Goal: Task Accomplishment & Management: Complete application form

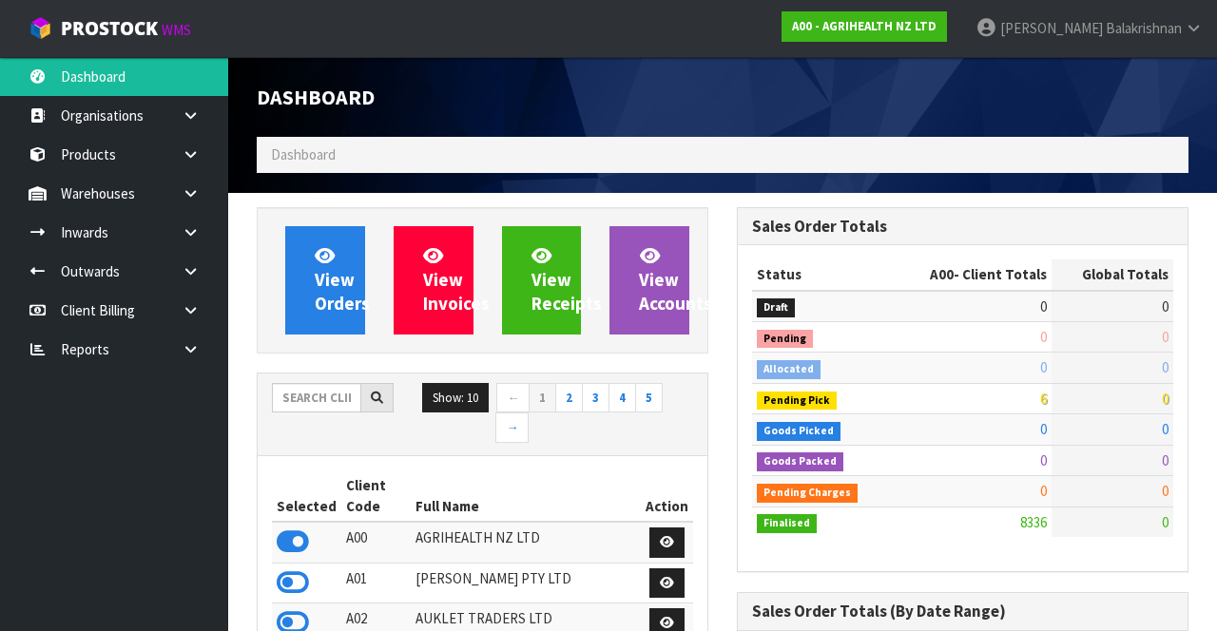
scroll to position [1555, 479]
click at [192, 190] on icon at bounding box center [191, 193] width 18 height 14
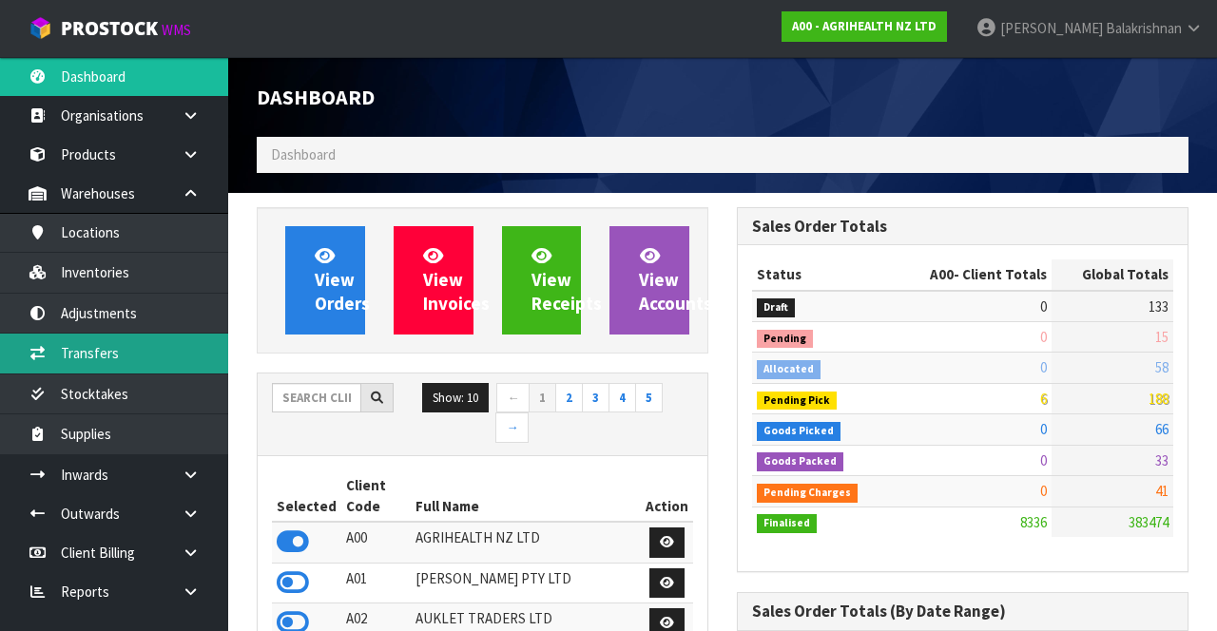
click at [65, 352] on link "Transfers" at bounding box center [114, 353] width 228 height 39
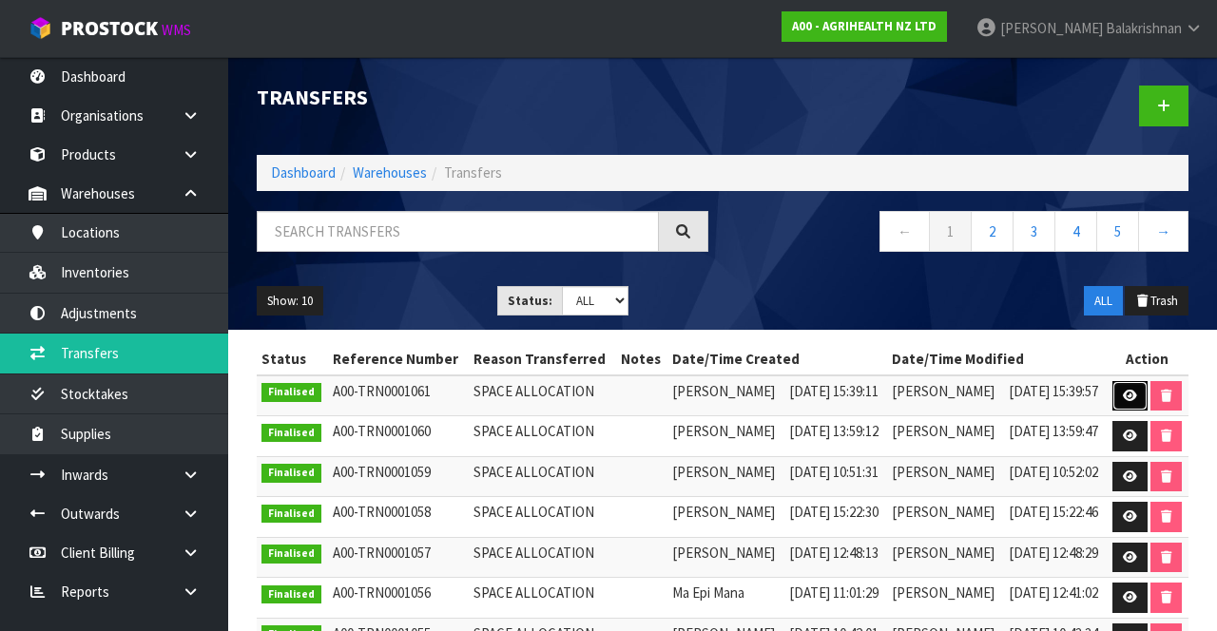
click at [1124, 392] on link at bounding box center [1130, 396] width 35 height 30
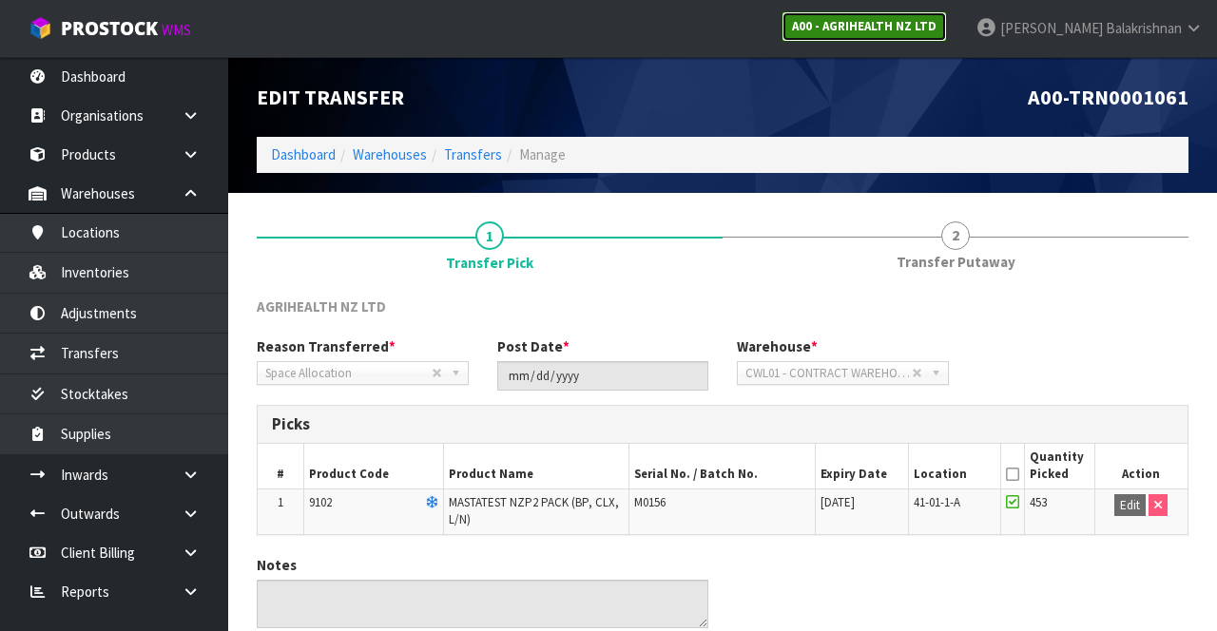
click at [939, 38] on link "A00 - AGRIHEALTH NZ LTD" at bounding box center [864, 26] width 165 height 30
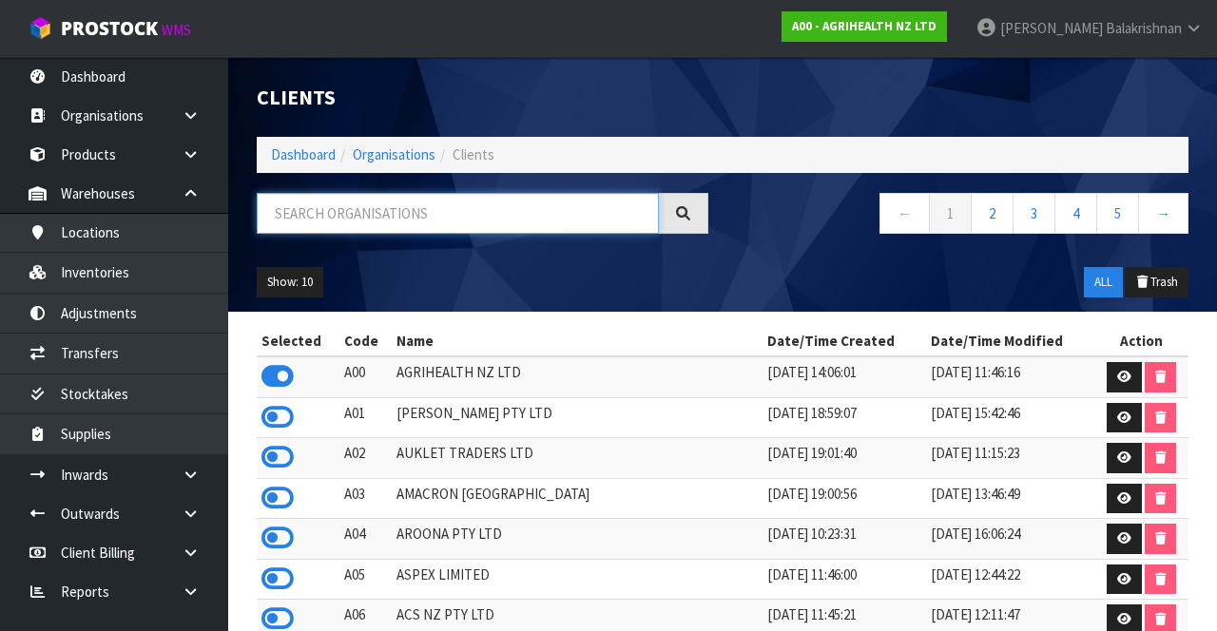
click at [503, 213] on input "text" at bounding box center [458, 213] width 402 height 41
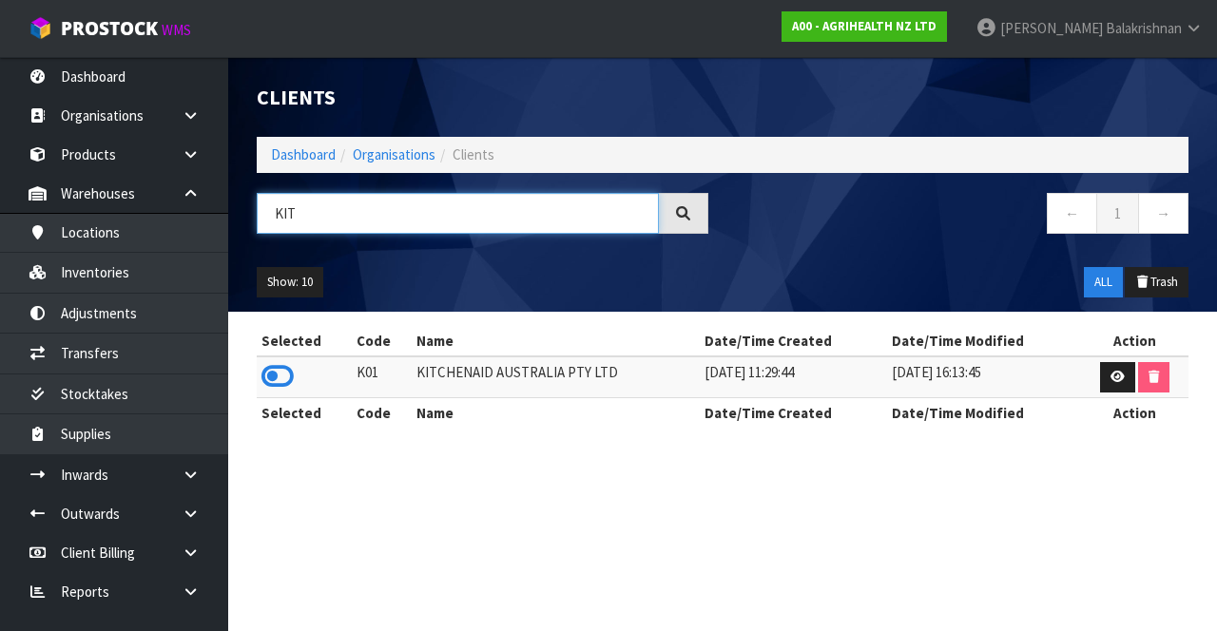
type input "KIT"
click at [289, 379] on icon at bounding box center [278, 376] width 32 height 29
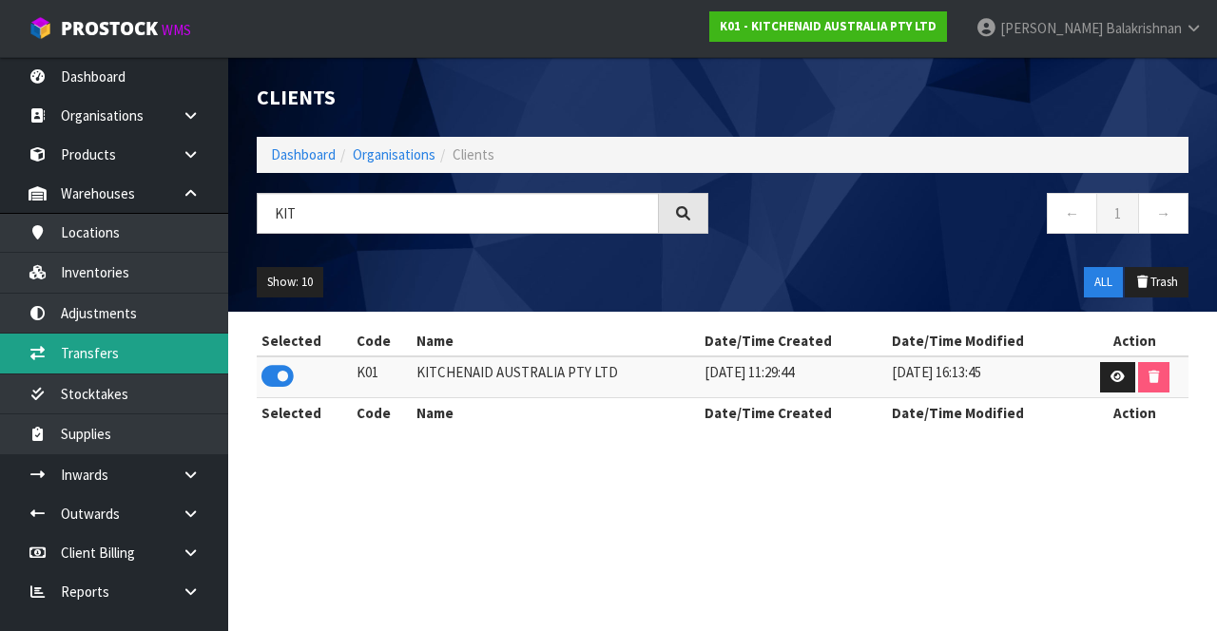
click at [68, 351] on link "Transfers" at bounding box center [114, 353] width 228 height 39
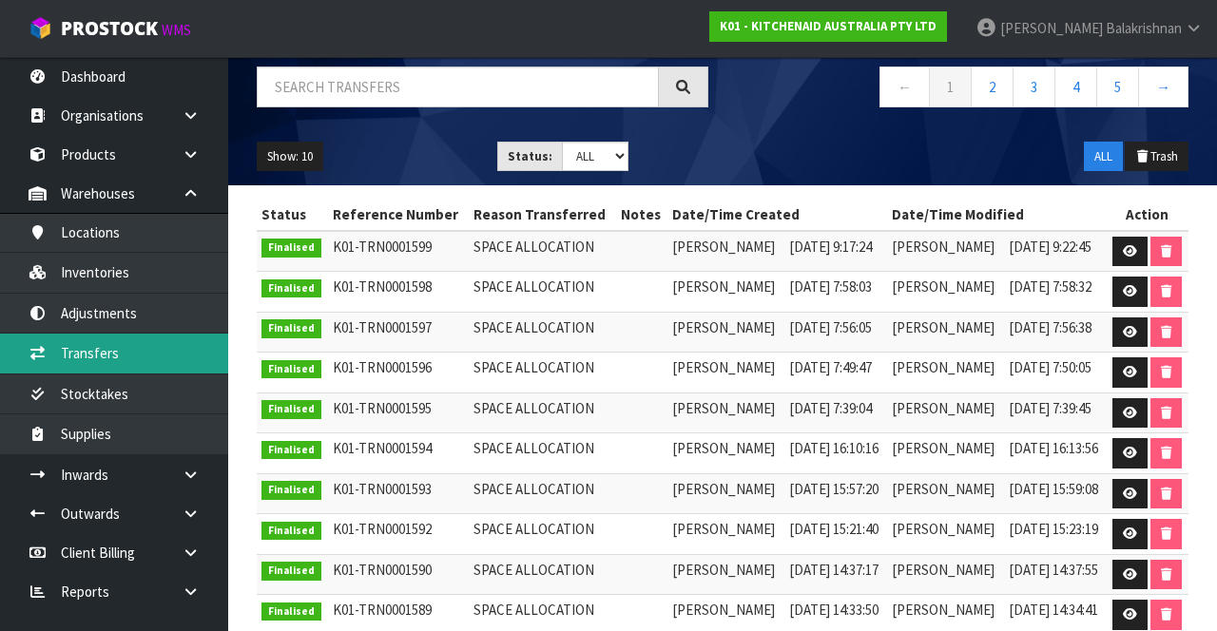
scroll to position [146, 0]
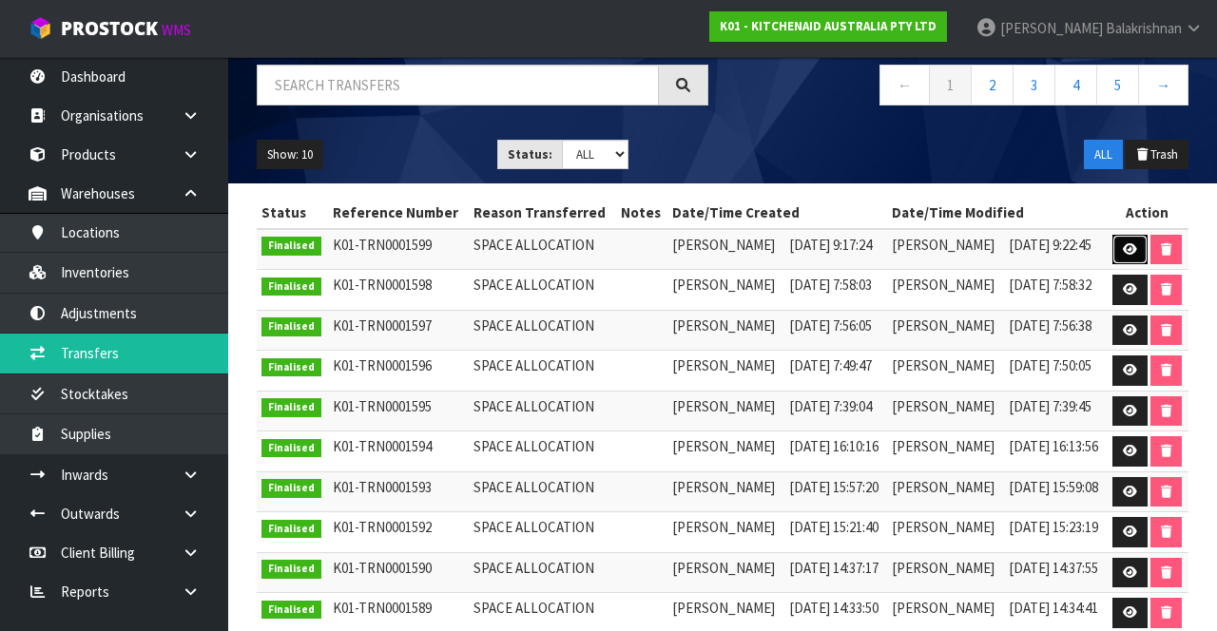
click at [1124, 237] on link at bounding box center [1130, 250] width 35 height 30
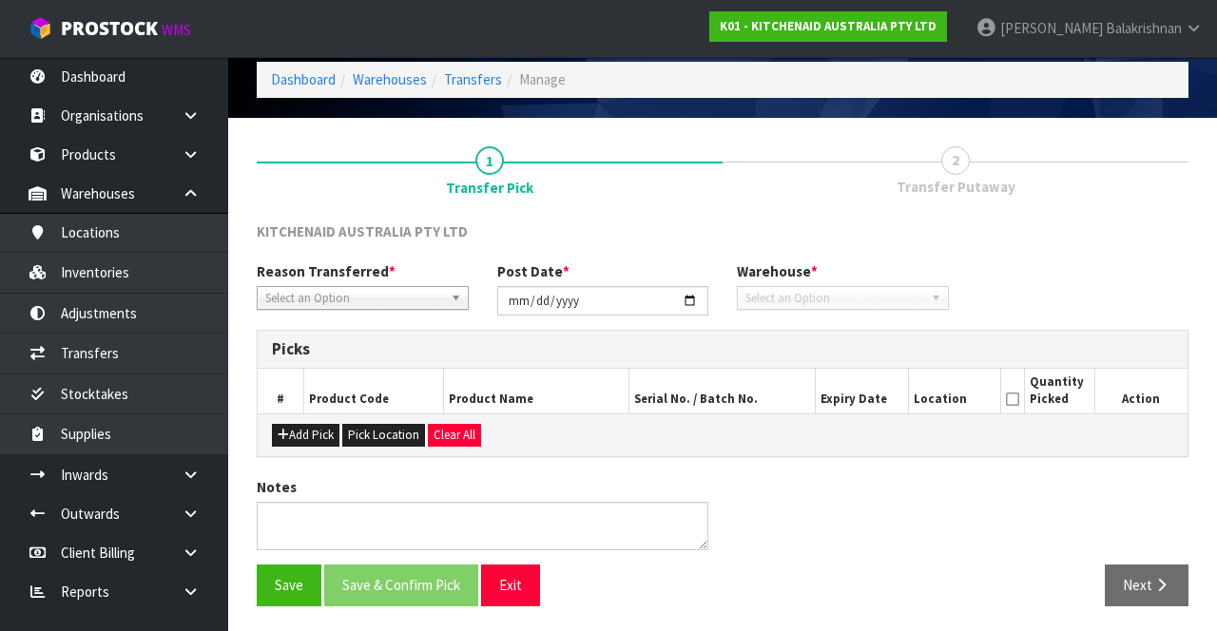
type input "[DATE]"
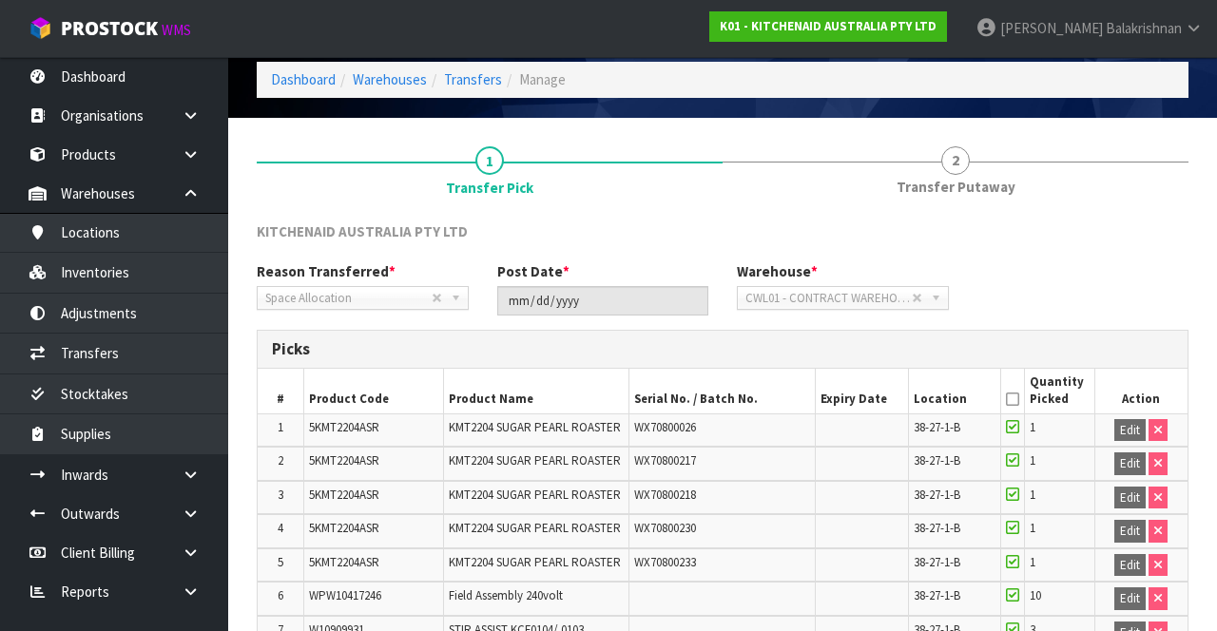
scroll to position [782, 0]
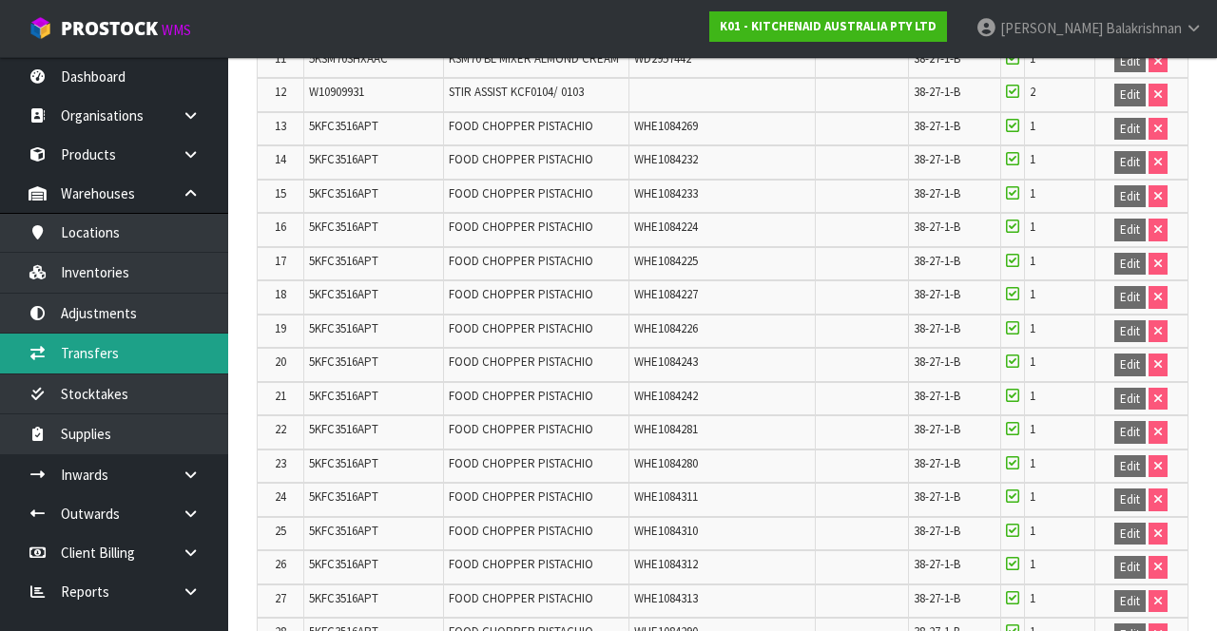
click at [68, 356] on link "Transfers" at bounding box center [114, 353] width 228 height 39
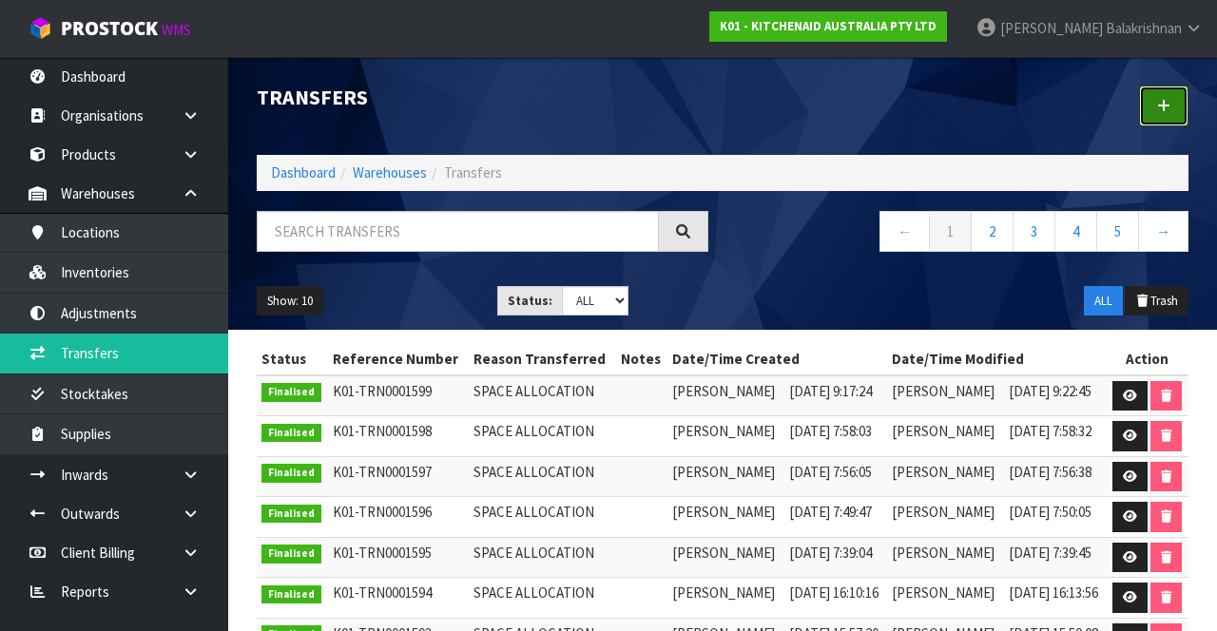
click at [1170, 103] on icon at bounding box center [1163, 106] width 13 height 14
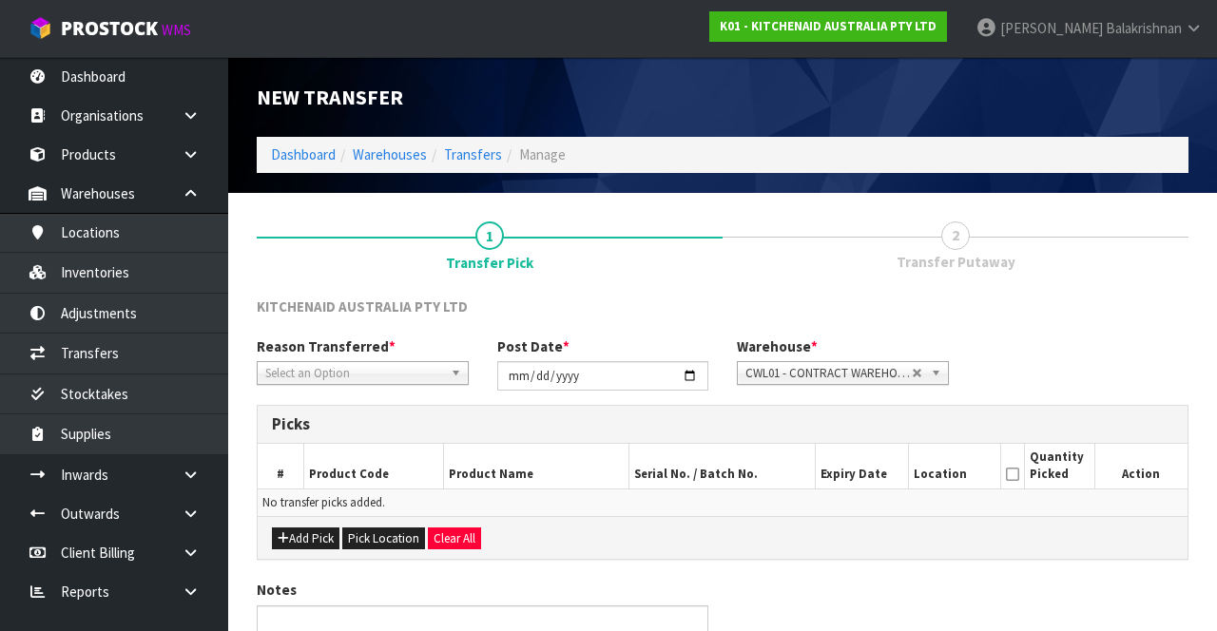
click at [389, 351] on span "*" at bounding box center [392, 347] width 7 height 18
click at [428, 365] on span "Select an Option" at bounding box center [354, 373] width 178 height 23
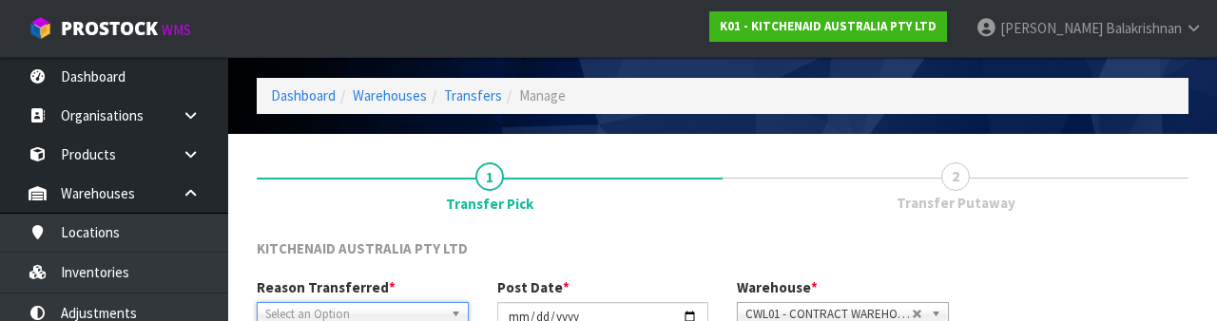
scroll to position [227, 0]
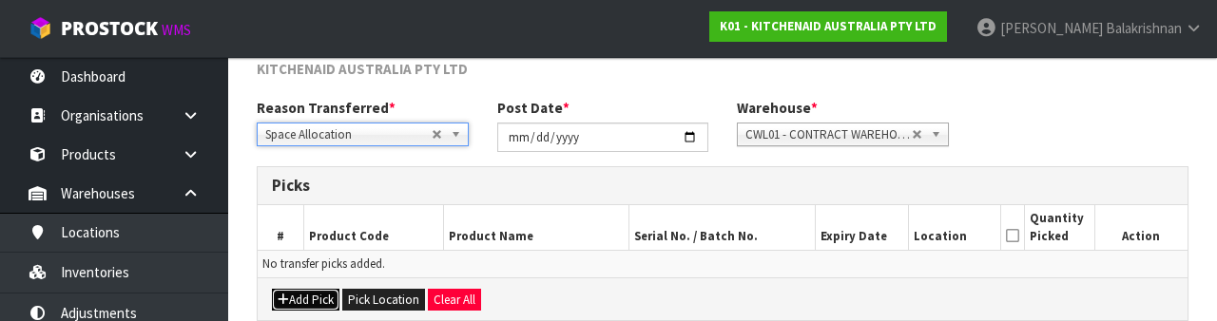
click at [312, 298] on button "Add Pick" at bounding box center [306, 300] width 68 height 23
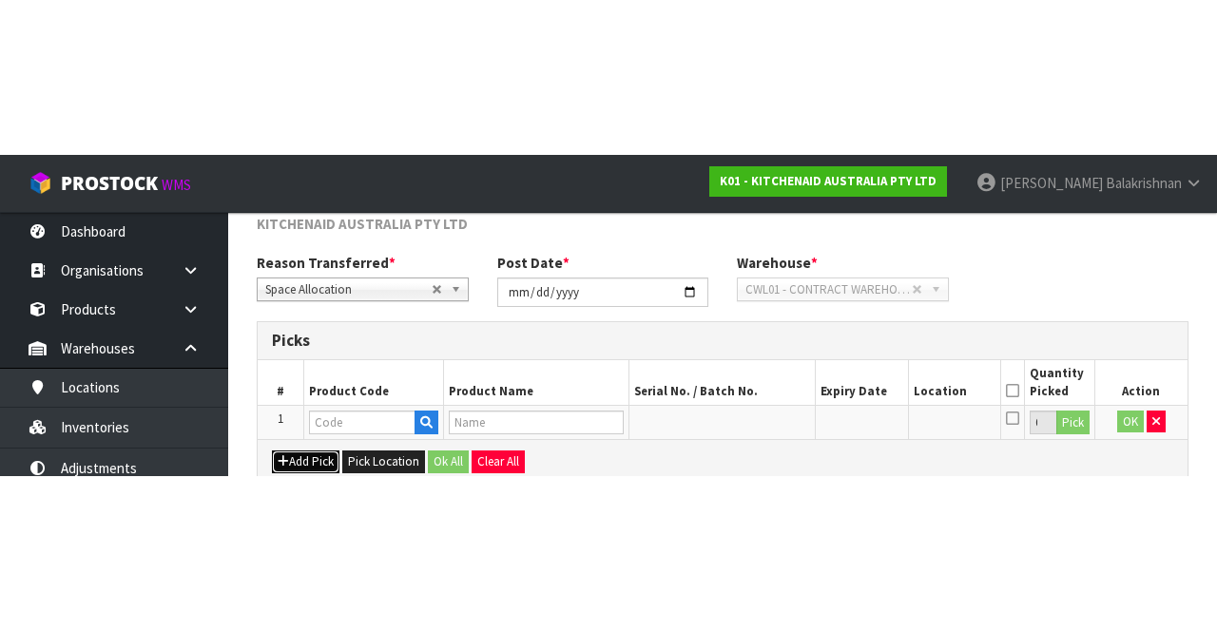
scroll to position [108, 0]
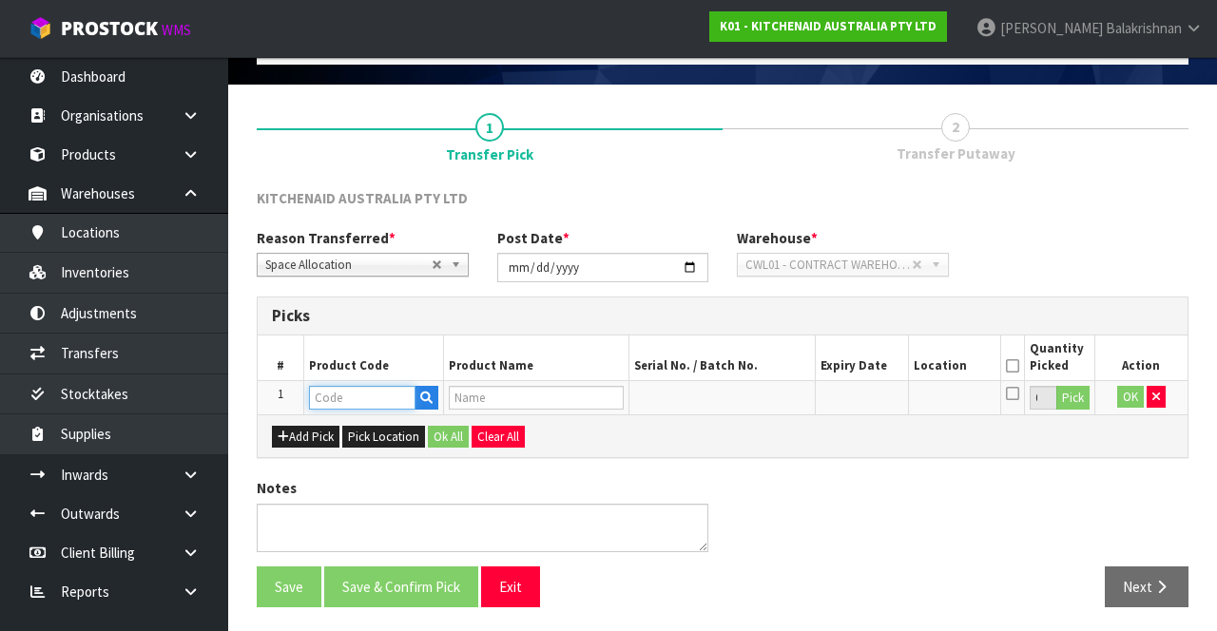
click at [373, 395] on input "text" at bounding box center [362, 398] width 107 height 24
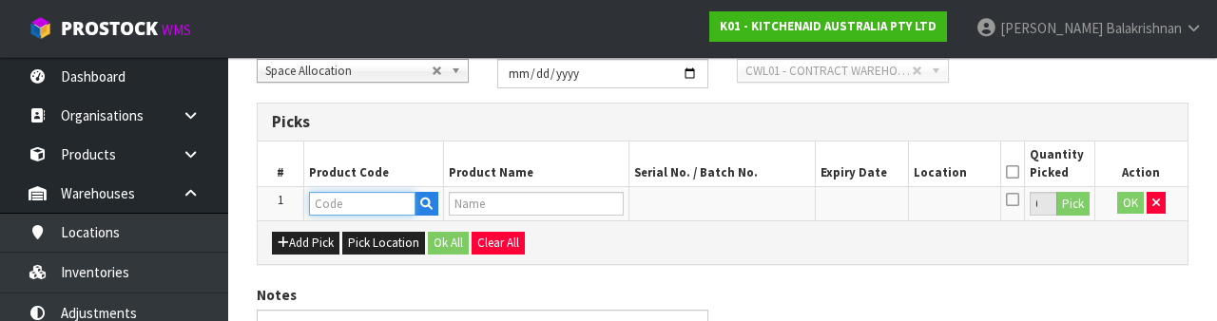
scroll to position [333, 0]
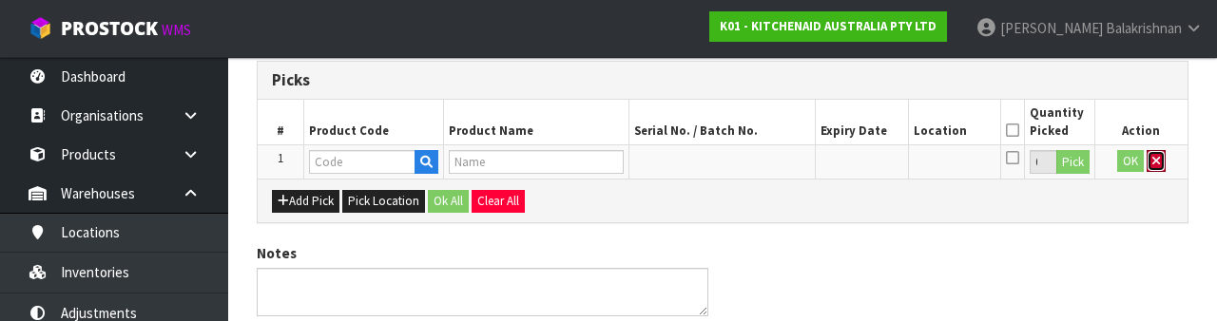
click at [1156, 166] on button "button" at bounding box center [1156, 161] width 19 height 23
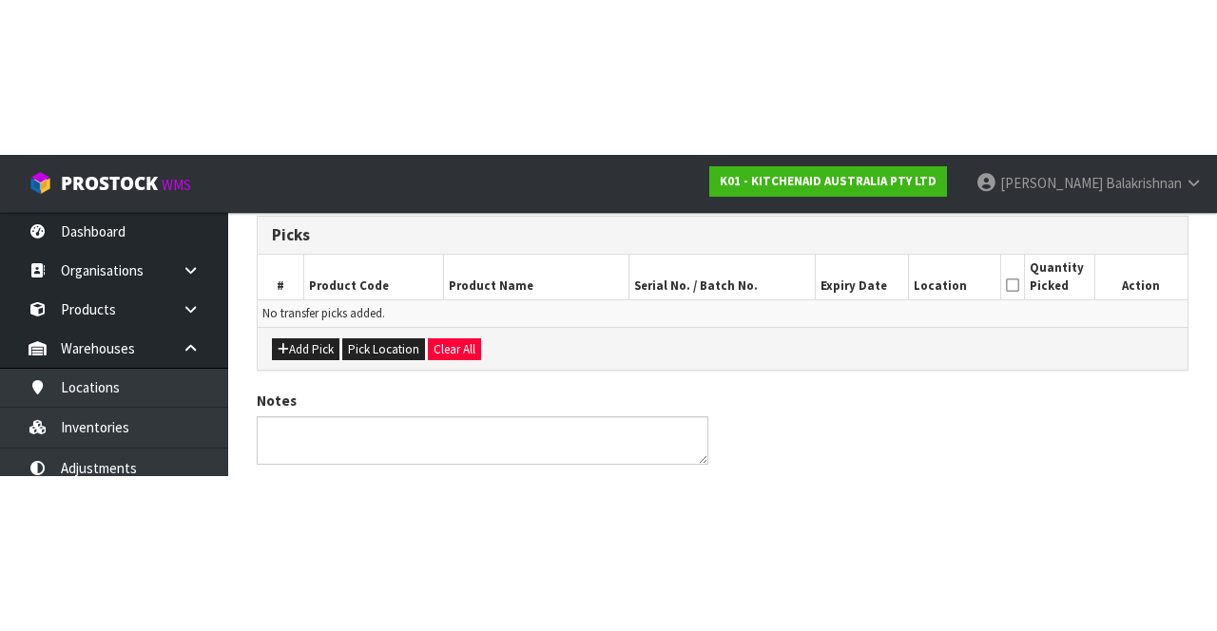
scroll to position [103, 0]
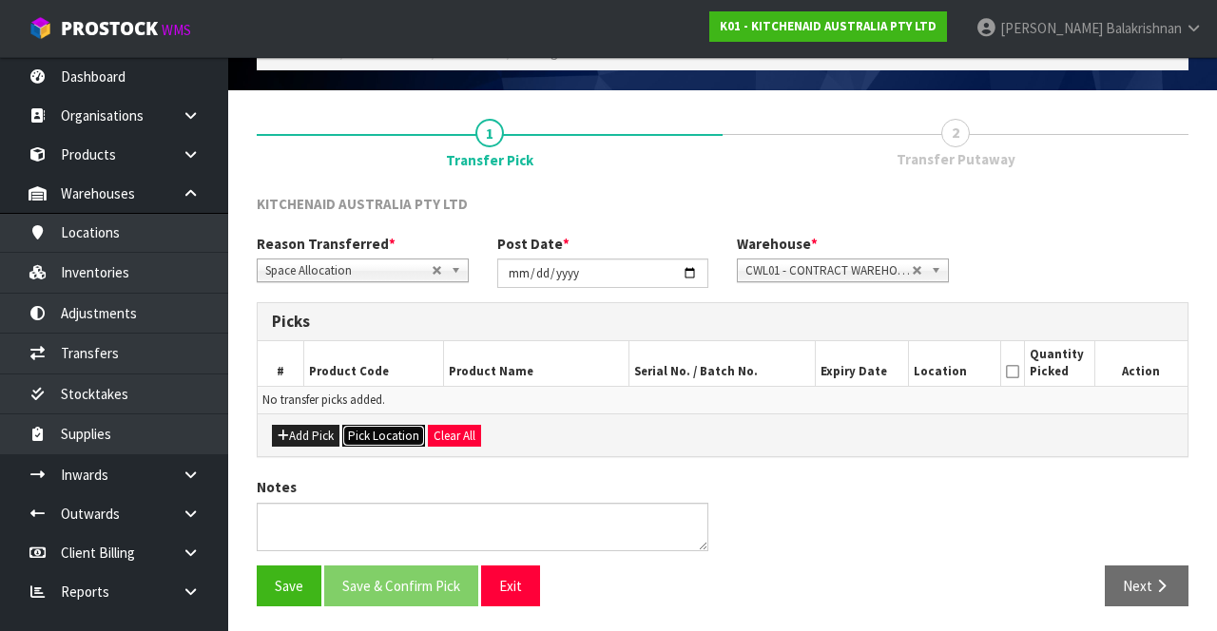
click at [392, 437] on button "Pick Location" at bounding box center [383, 436] width 83 height 23
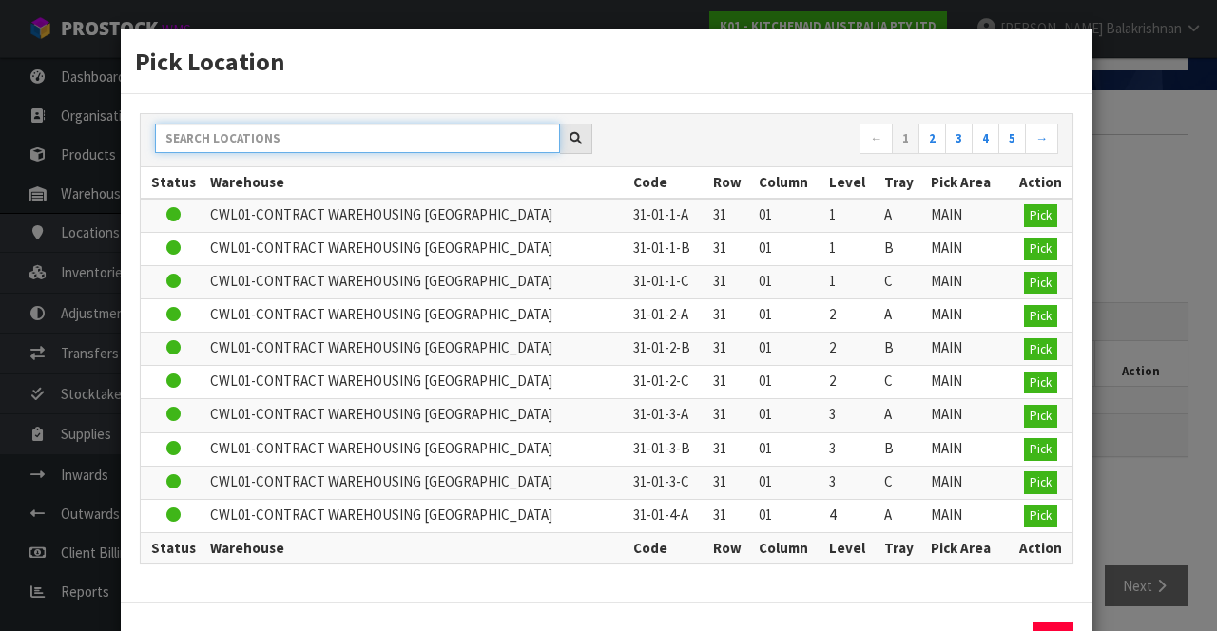
click at [207, 139] on input "text" at bounding box center [357, 138] width 405 height 29
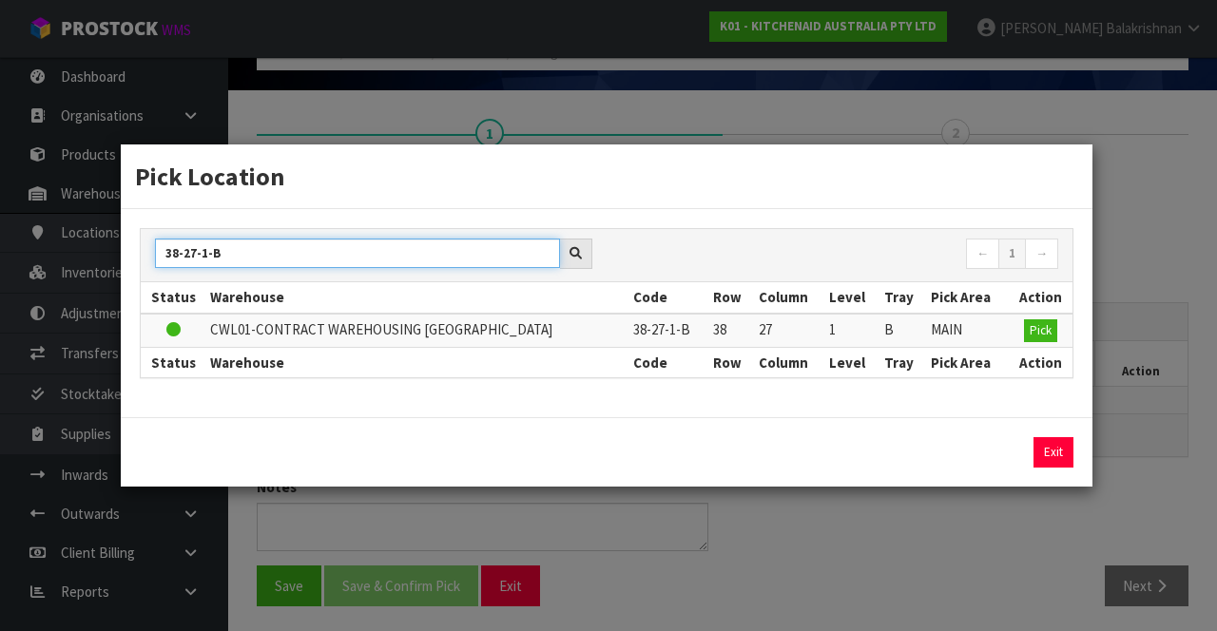
type input "38-27-1-B"
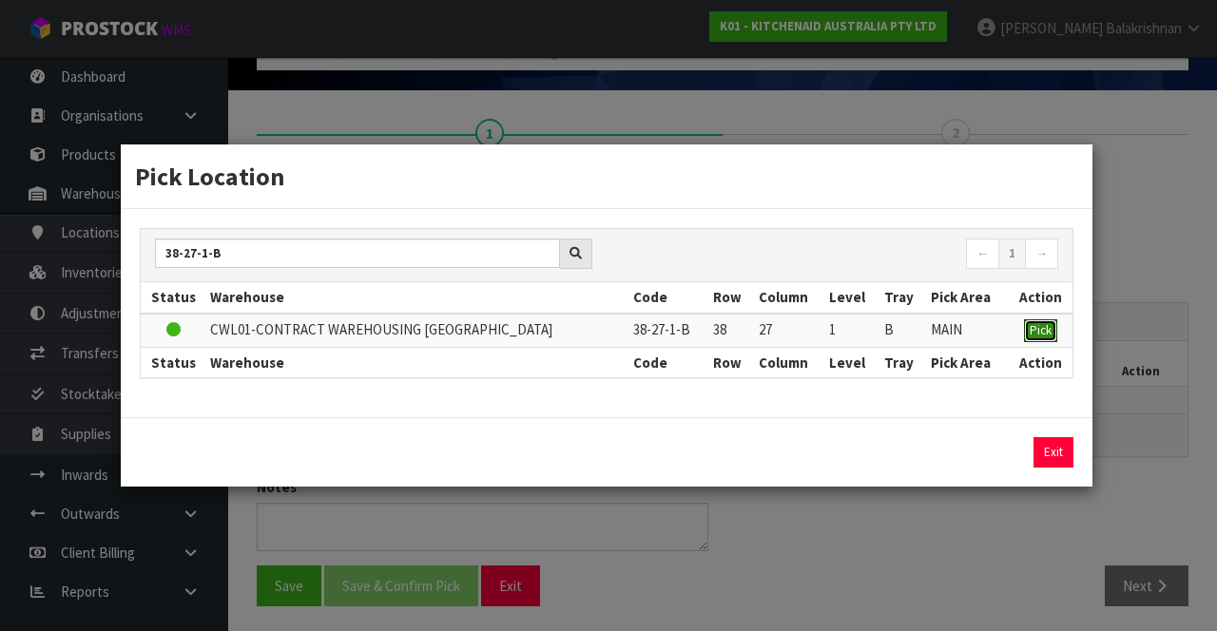
click at [1031, 340] on button "Pick" at bounding box center [1040, 331] width 33 height 23
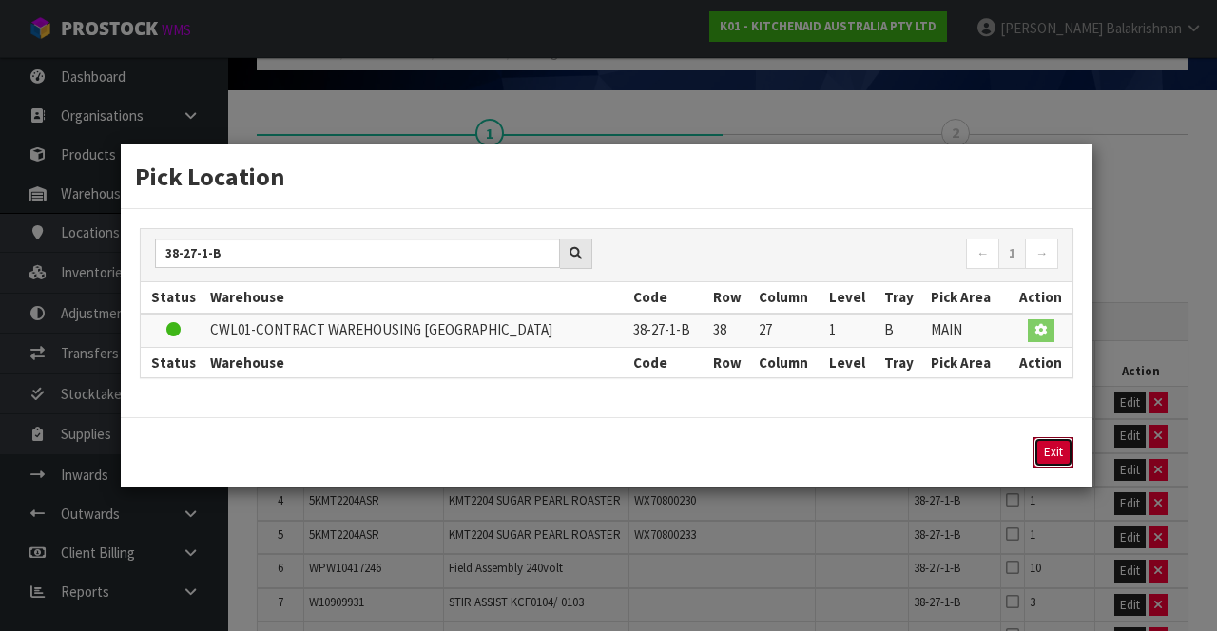
click at [1062, 450] on button "Exit" at bounding box center [1054, 452] width 40 height 30
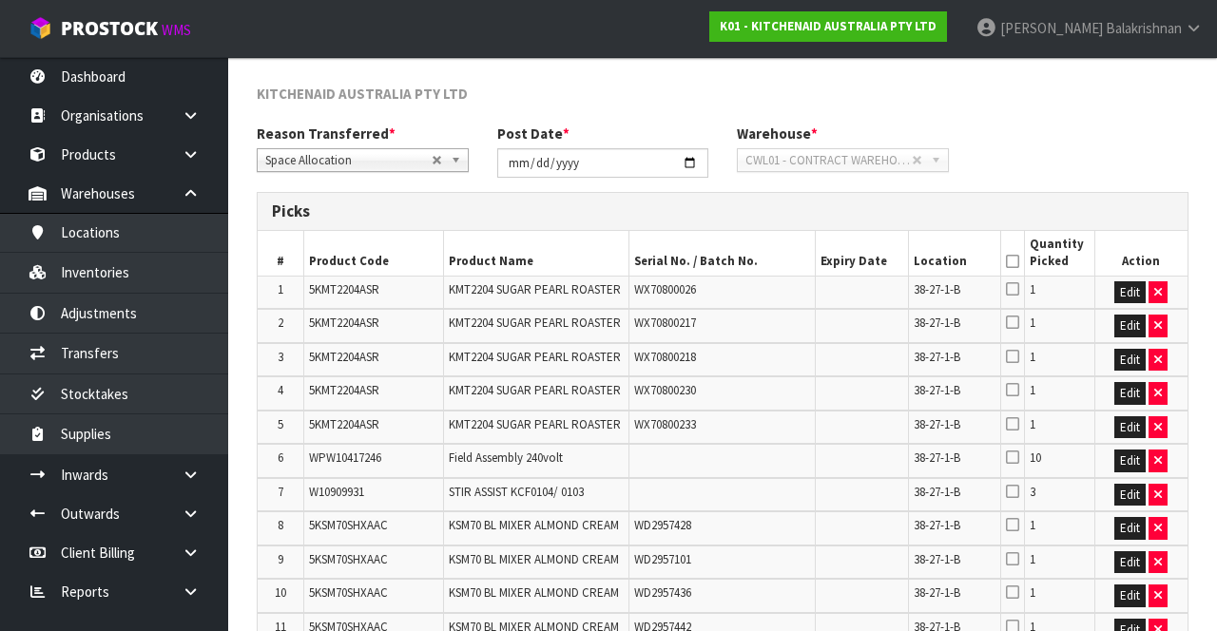
scroll to position [212, 0]
click at [1160, 295] on icon "button" at bounding box center [1159, 293] width 8 height 12
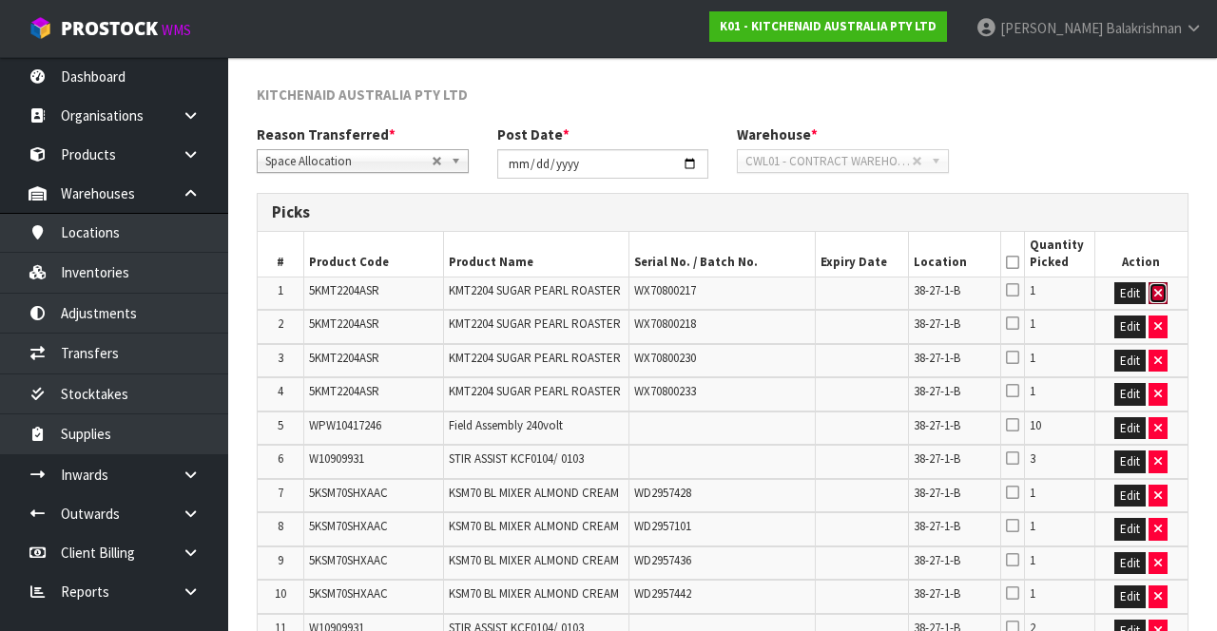
click at [1158, 294] on icon "button" at bounding box center [1159, 293] width 8 height 12
click at [1159, 292] on icon "button" at bounding box center [1159, 293] width 8 height 12
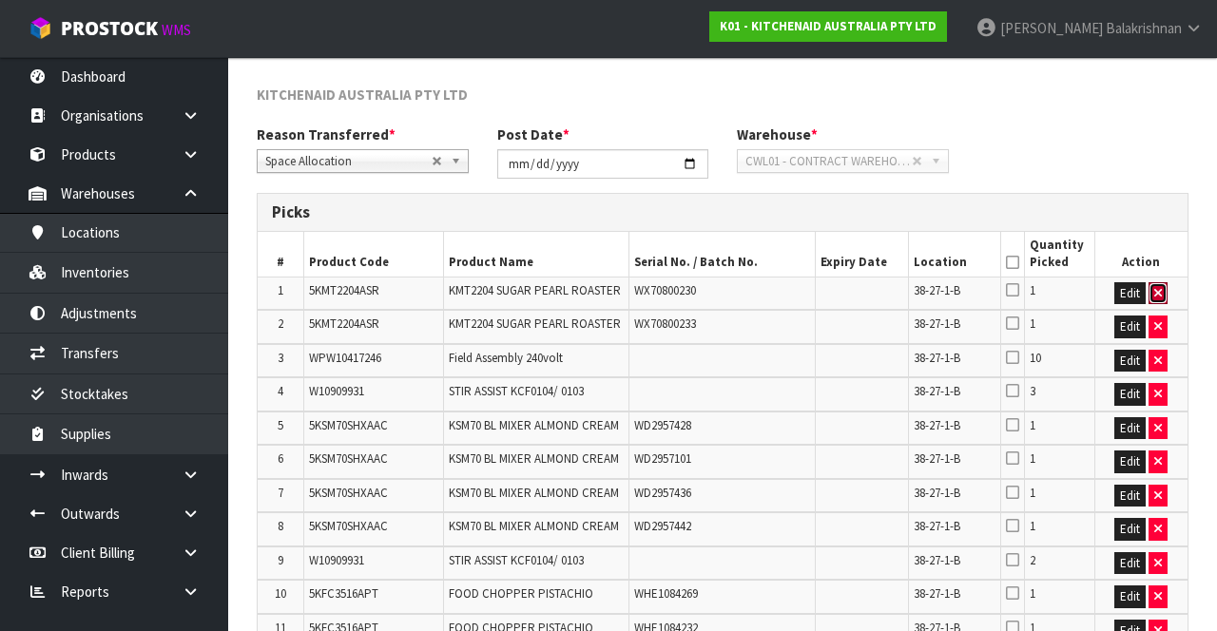
click at [1160, 300] on button "button" at bounding box center [1158, 293] width 19 height 23
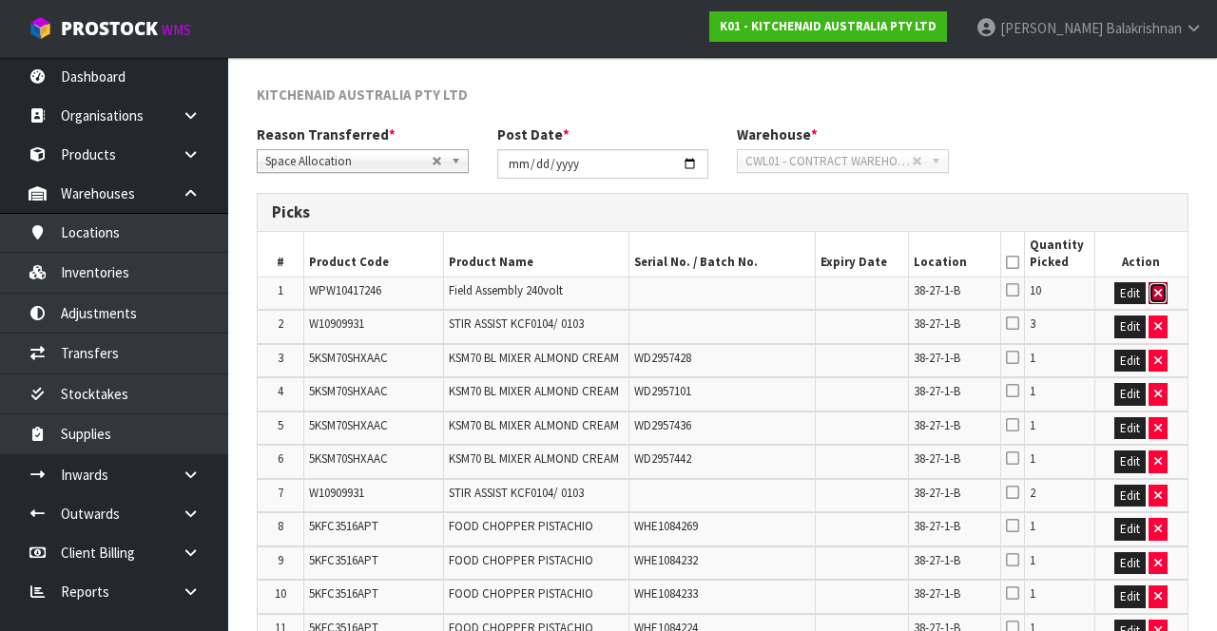
click at [1158, 296] on icon "button" at bounding box center [1159, 293] width 8 height 12
click at [1155, 297] on icon "button" at bounding box center [1159, 293] width 8 height 12
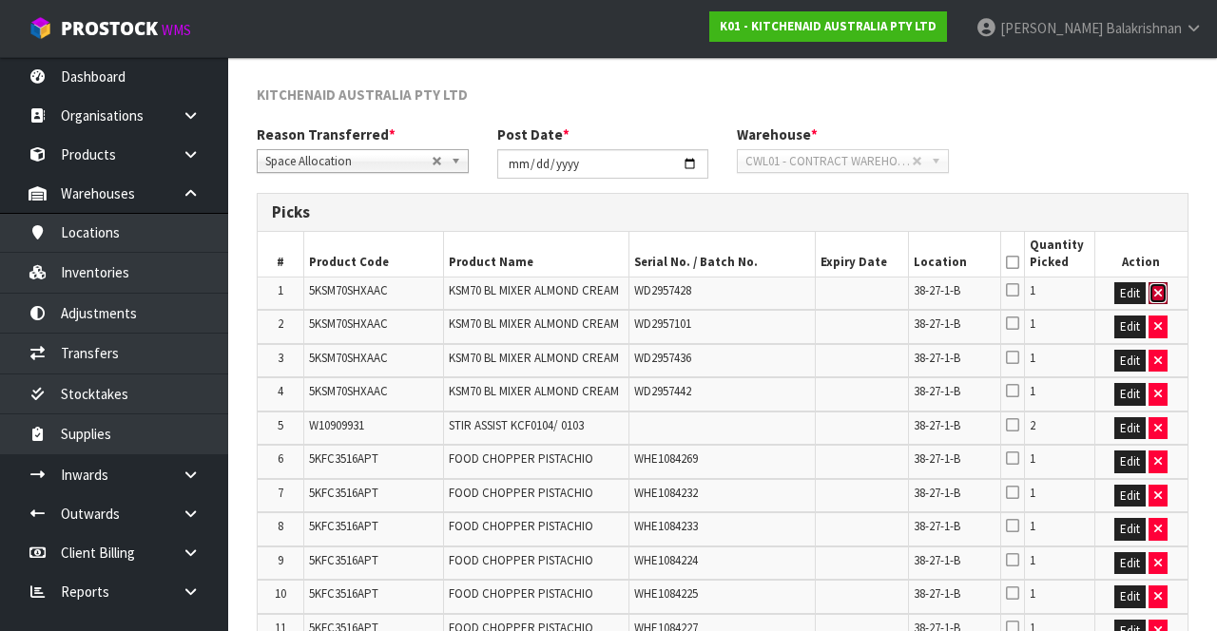
click at [1159, 294] on icon "button" at bounding box center [1159, 293] width 8 height 12
click at [1157, 292] on icon "button" at bounding box center [1159, 293] width 8 height 12
click at [1155, 293] on icon "button" at bounding box center [1159, 293] width 8 height 12
click at [1159, 291] on icon "button" at bounding box center [1159, 293] width 8 height 12
click at [1160, 295] on icon "button" at bounding box center [1159, 293] width 8 height 12
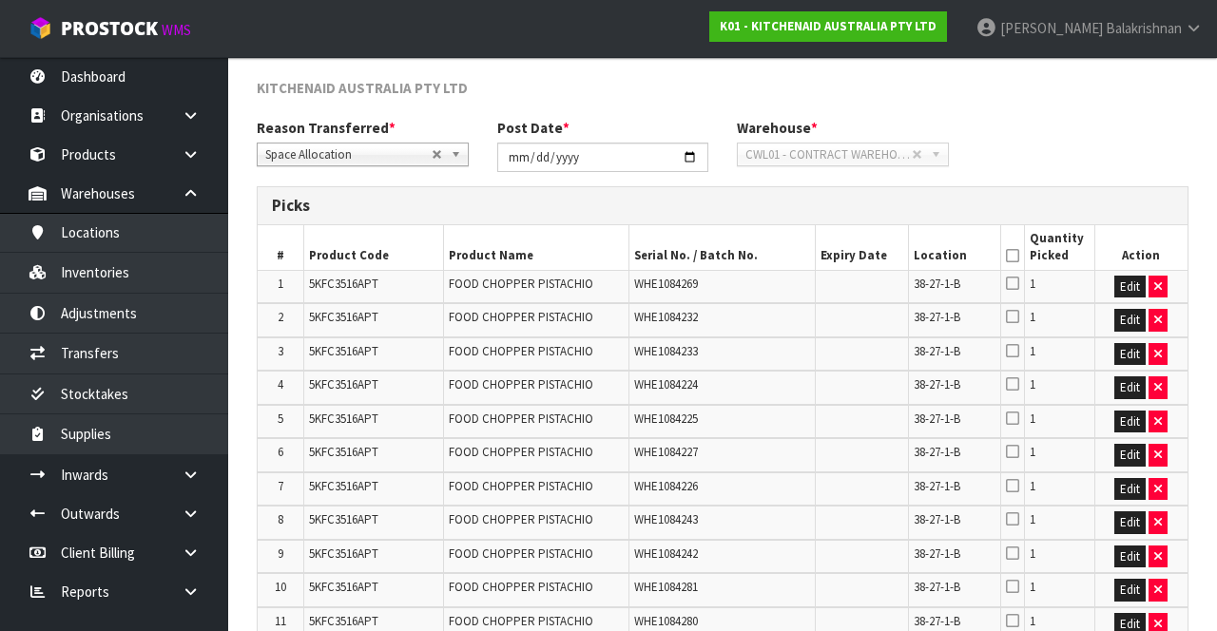
scroll to position [0, 0]
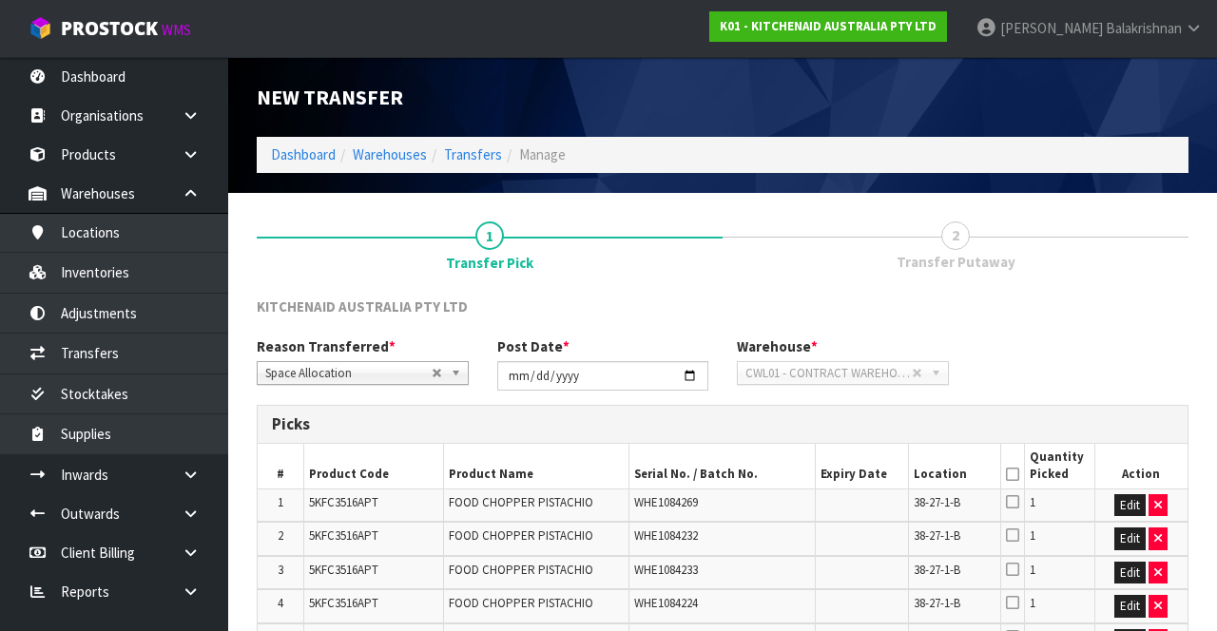
click at [1019, 475] on icon at bounding box center [1012, 475] width 13 height 1
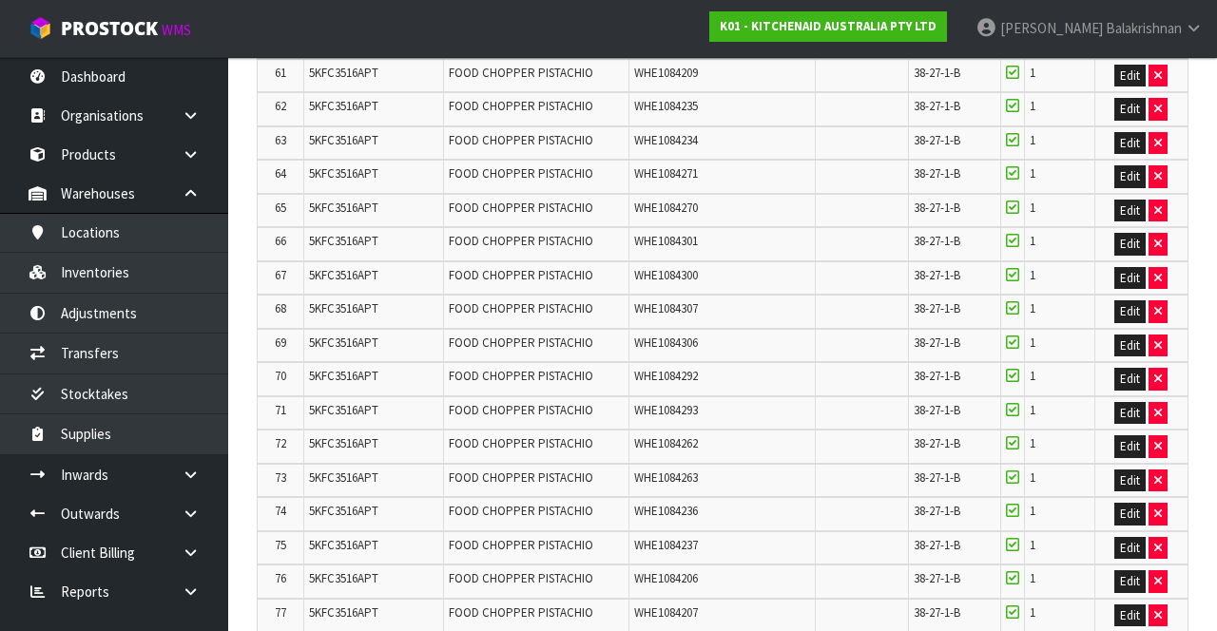
scroll to position [3950, 0]
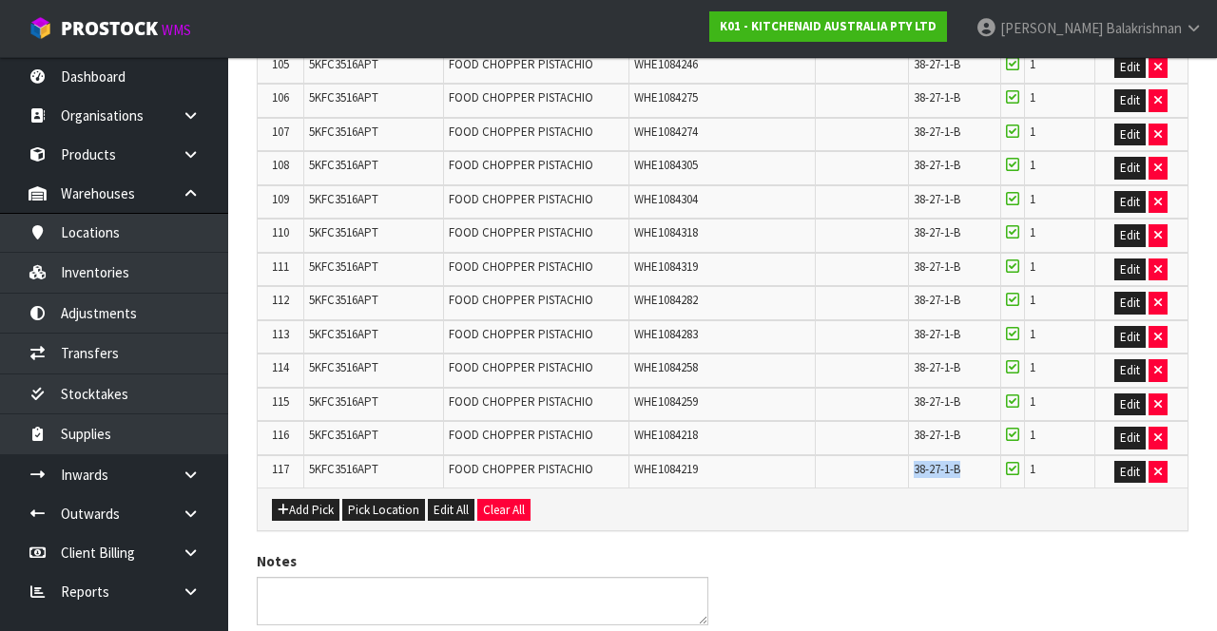
copy span "38-27-1-B"
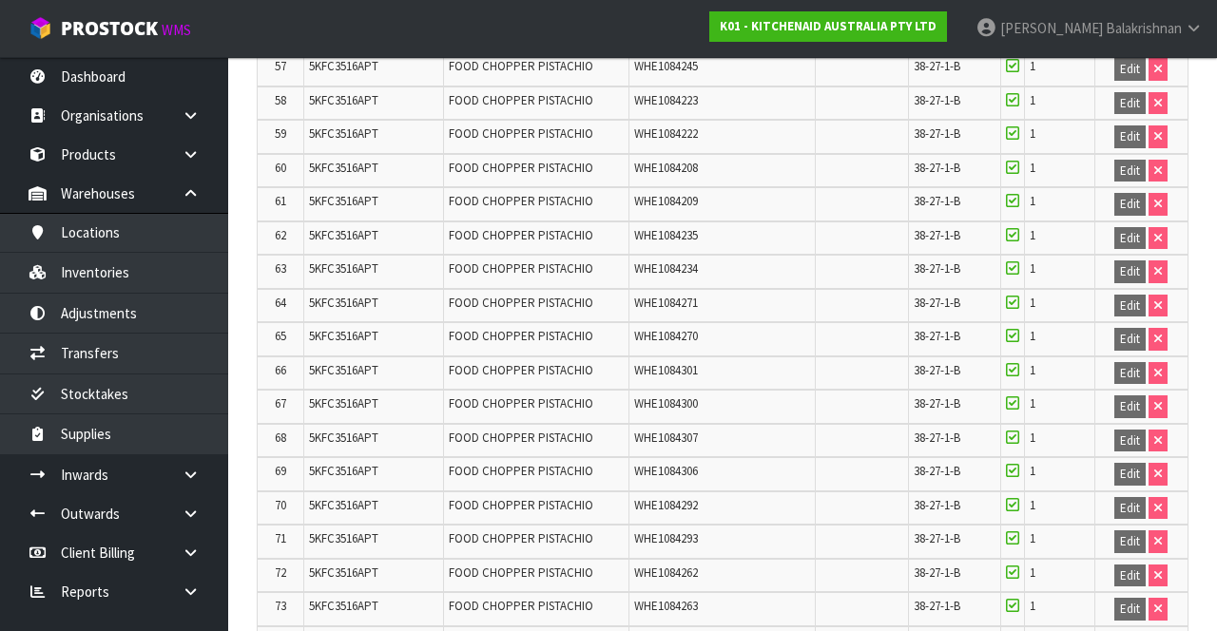
scroll to position [3977, 0]
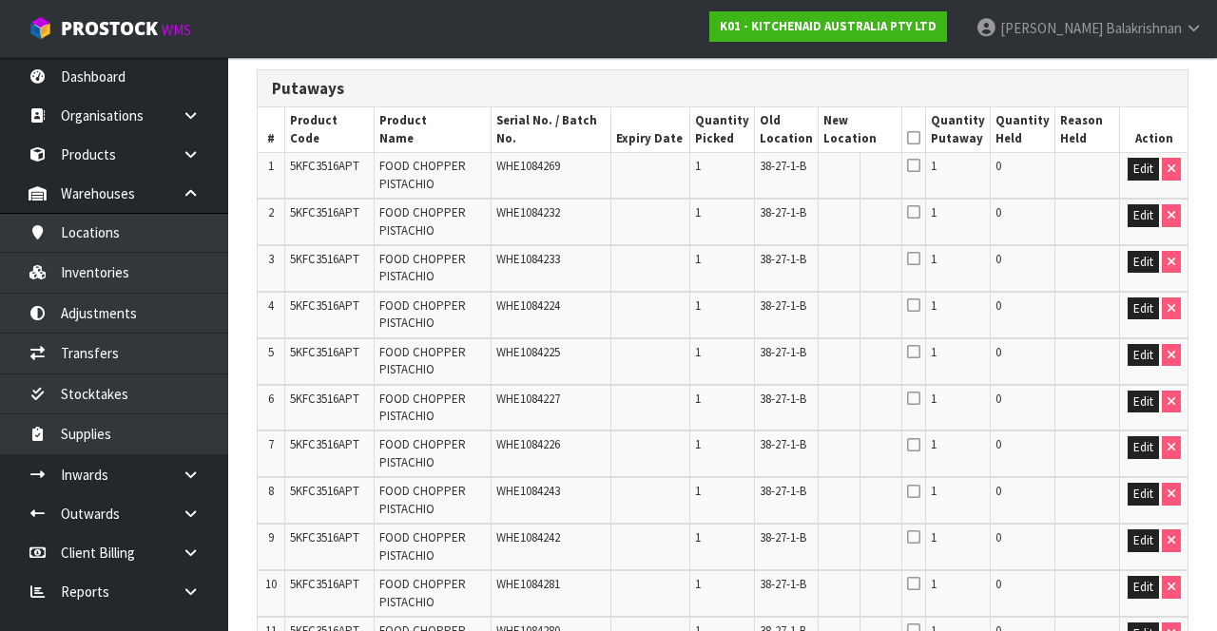
scroll to position [371, 0]
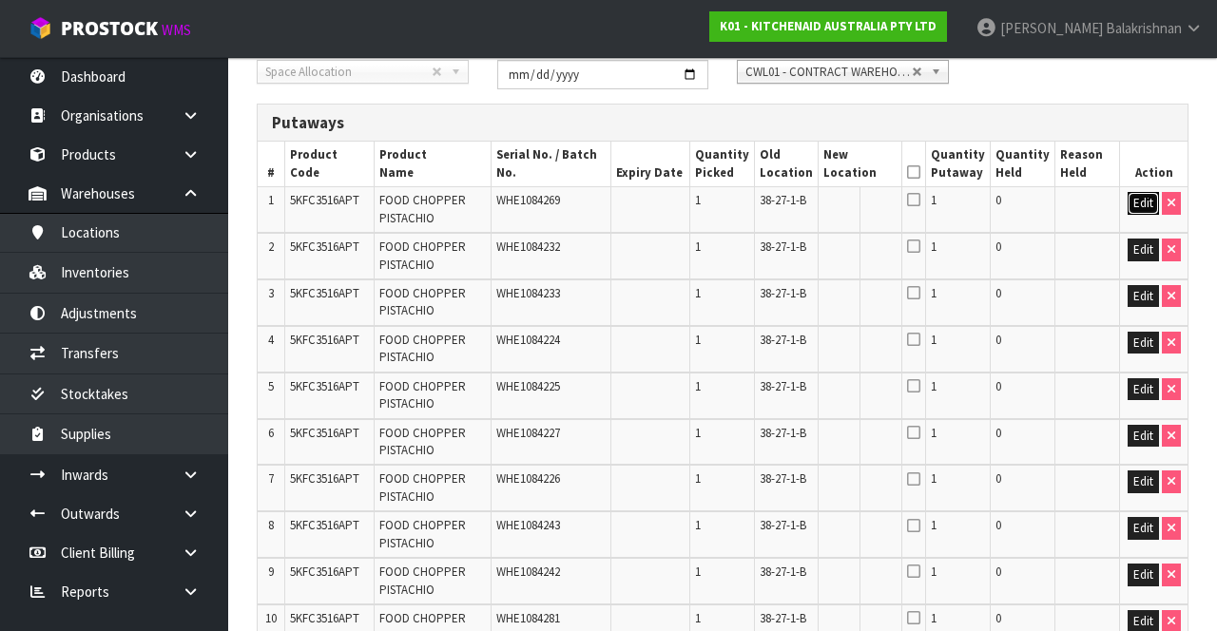
click at [1138, 204] on button "Edit" at bounding box center [1143, 203] width 31 height 23
click at [845, 207] on input "text" at bounding box center [849, 204] width 50 height 24
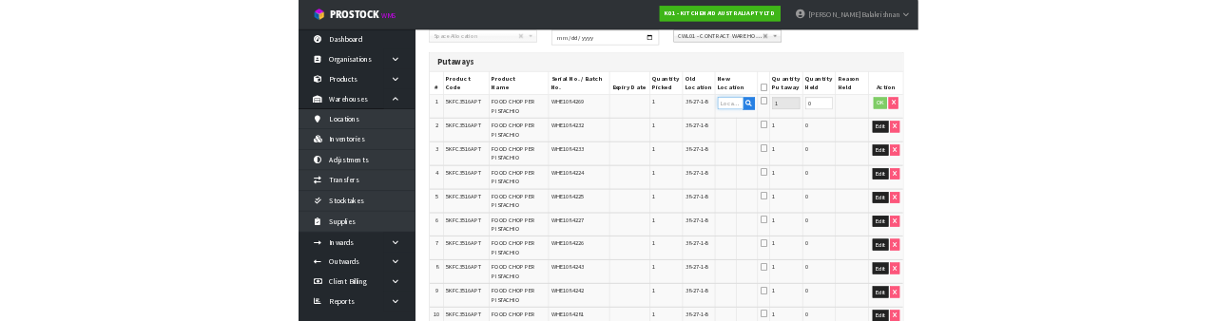
scroll to position [359, 0]
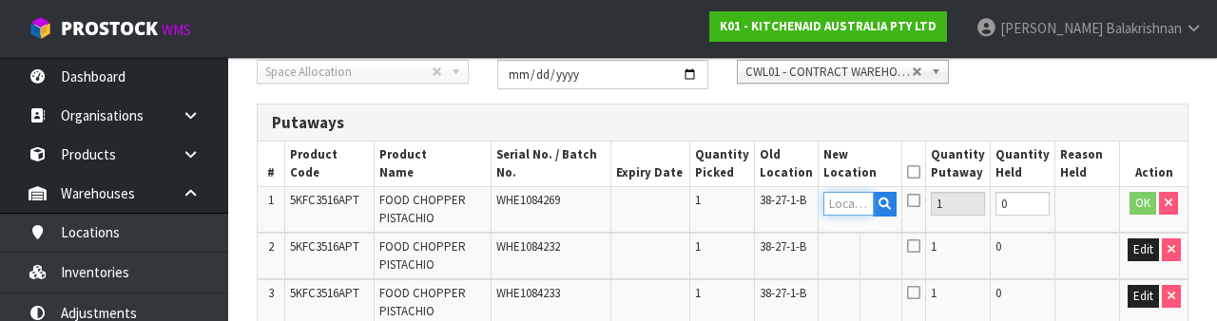
click at [855, 201] on input "text" at bounding box center [849, 204] width 50 height 24
click at [851, 205] on input "38-27-1-B" at bounding box center [849, 204] width 50 height 24
type input "37-27-1-B"
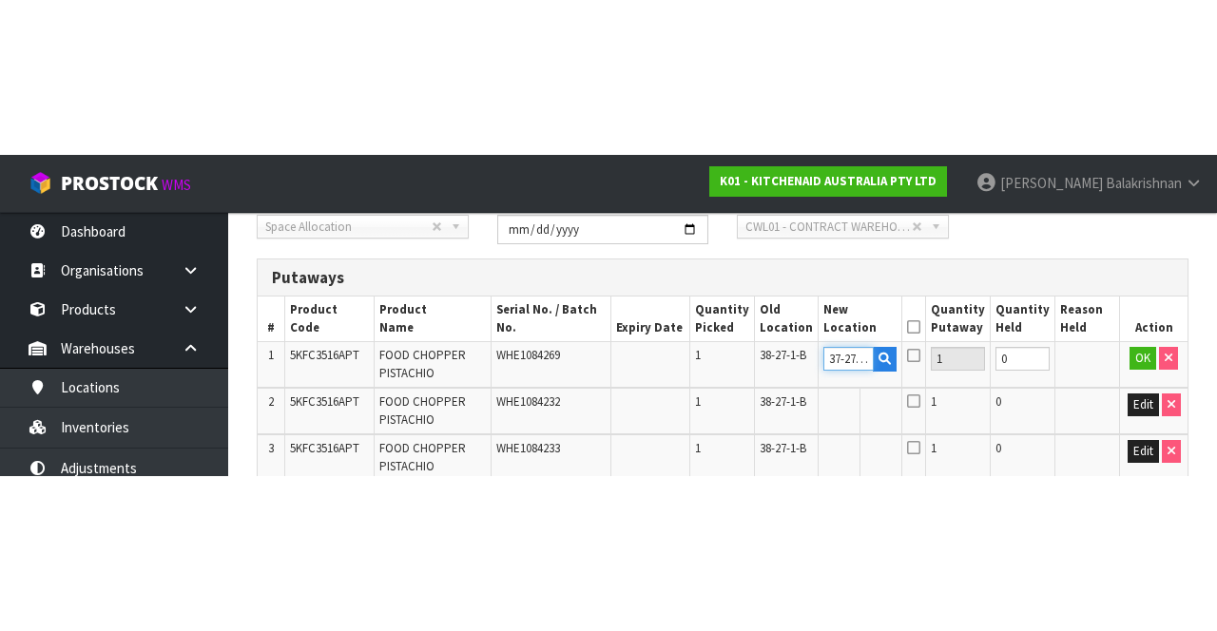
scroll to position [371, 0]
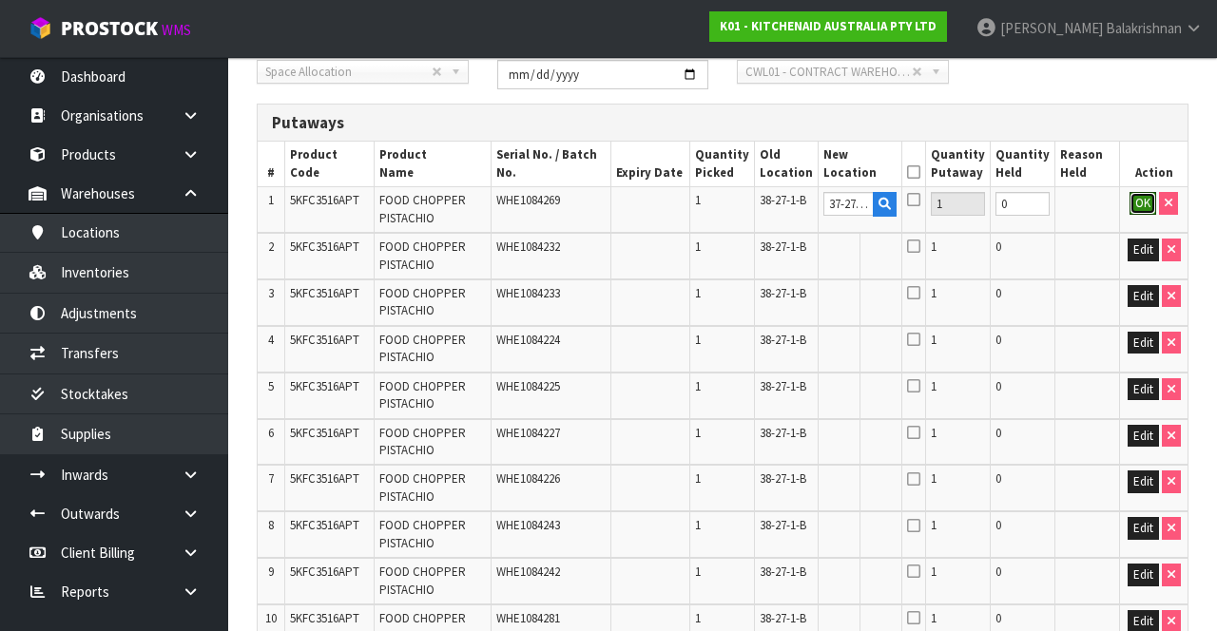
click at [1145, 198] on button "OK" at bounding box center [1143, 203] width 27 height 23
click at [888, 205] on link "Fill" at bounding box center [881, 208] width 14 height 33
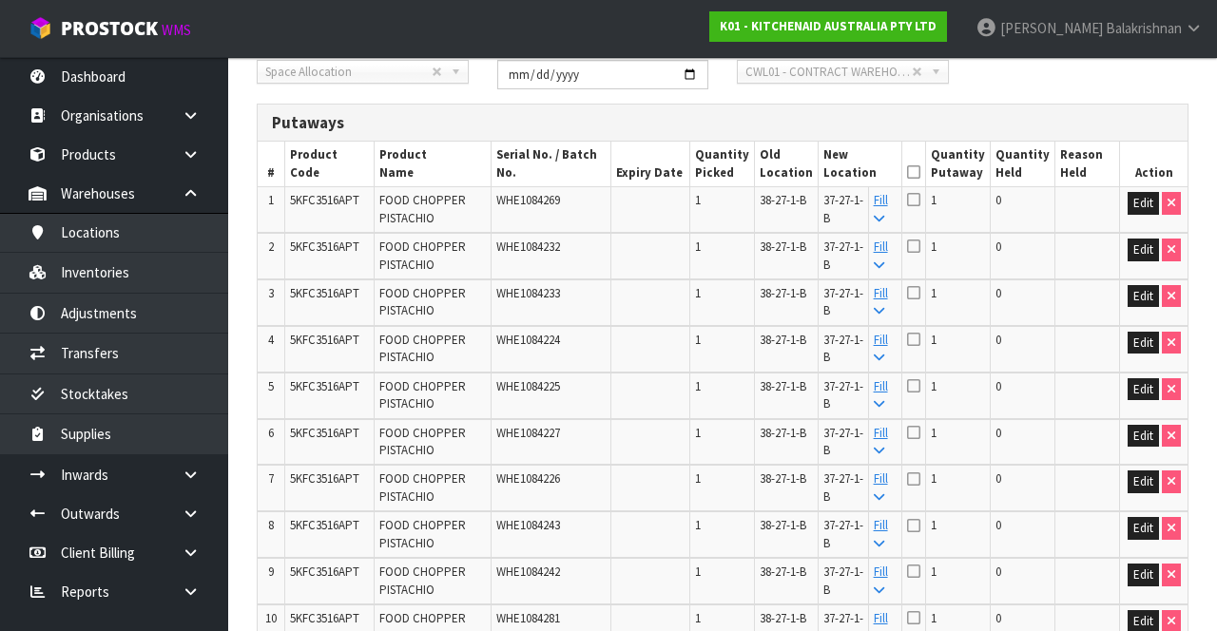
click at [921, 172] on icon at bounding box center [913, 172] width 13 height 1
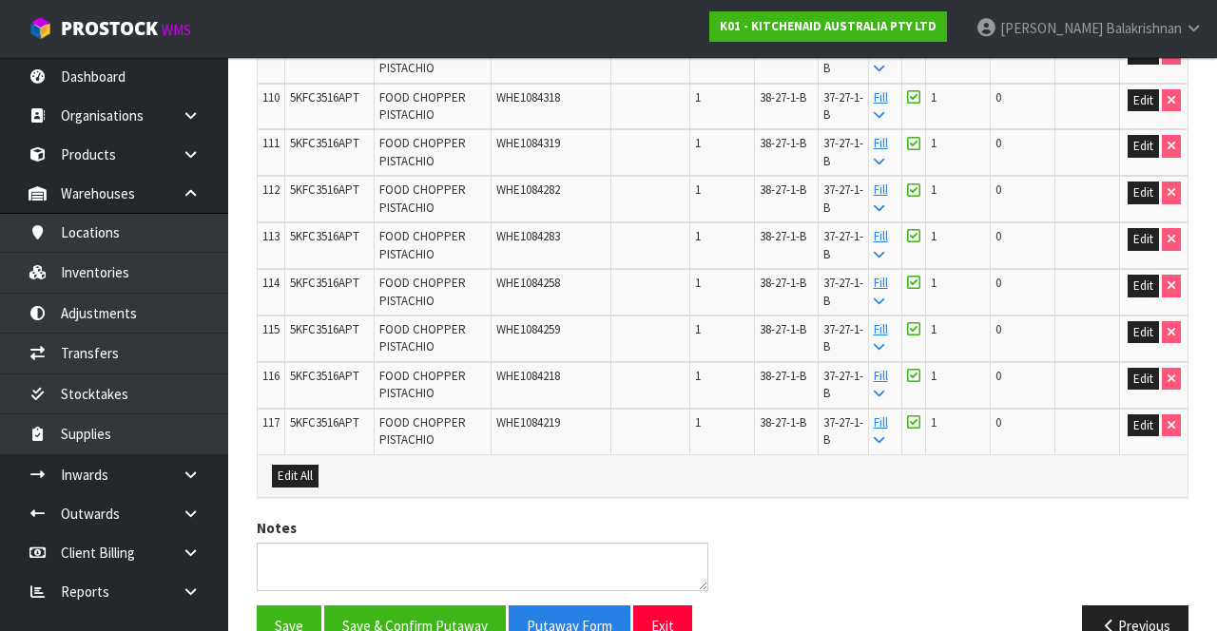
scroll to position [5576, 0]
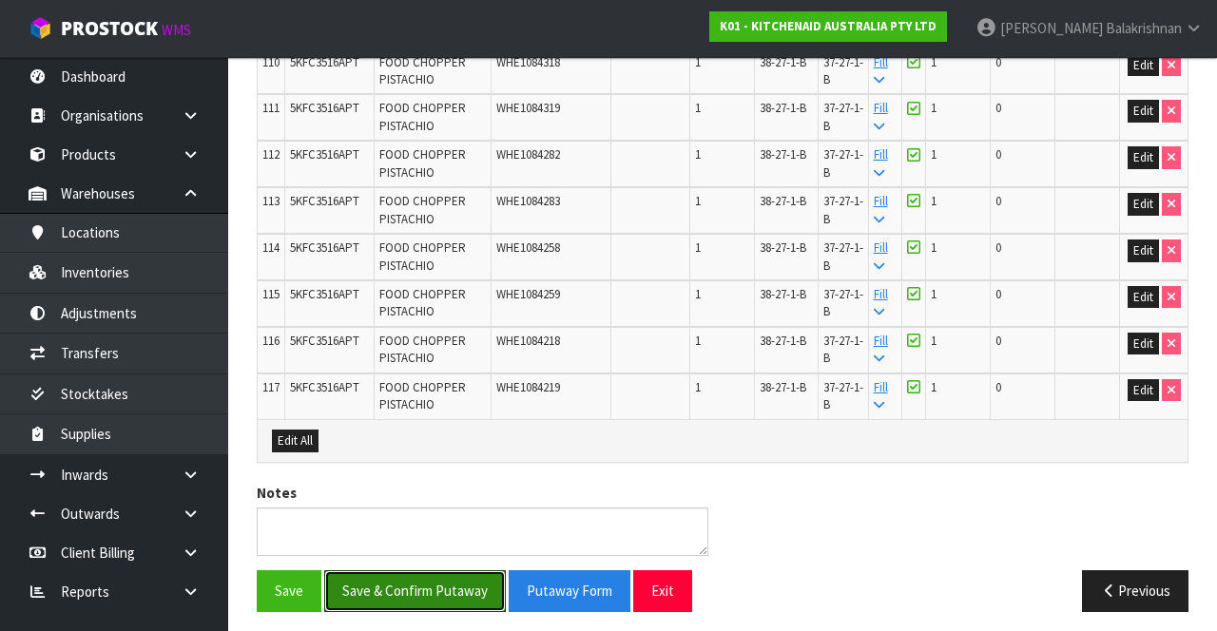
click at [437, 582] on button "Save & Confirm Putaway" at bounding box center [415, 591] width 182 height 41
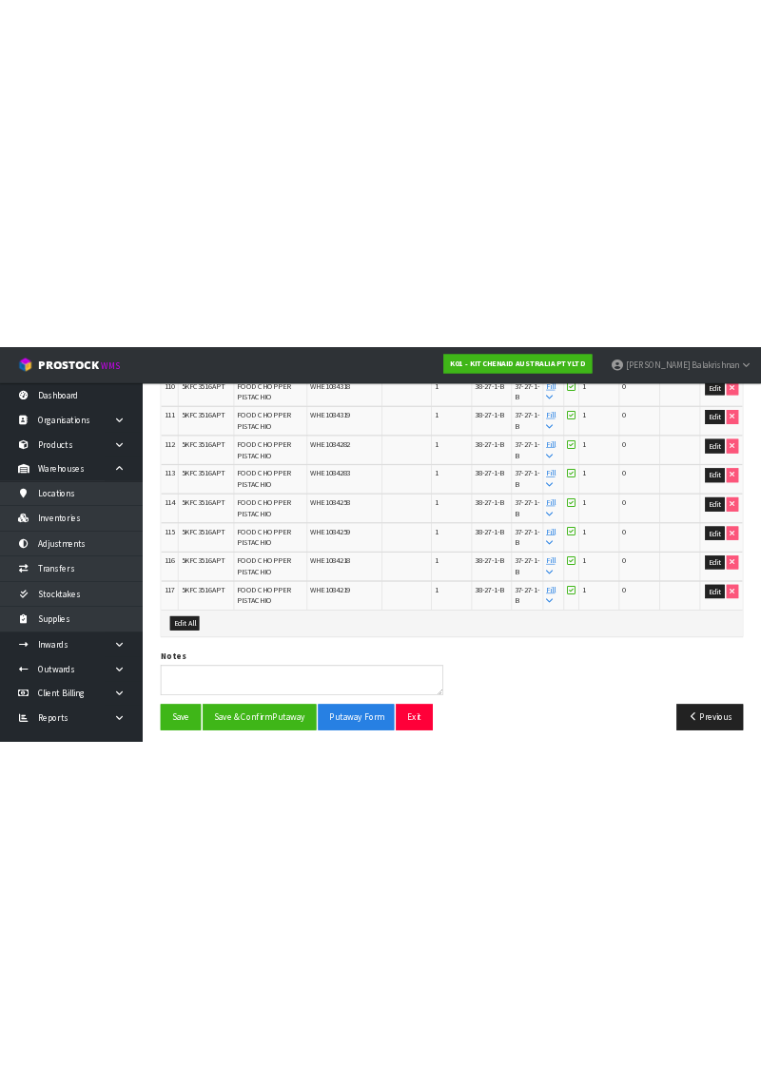
scroll to position [0, 0]
